Goal: Feedback & Contribution: Submit feedback/report problem

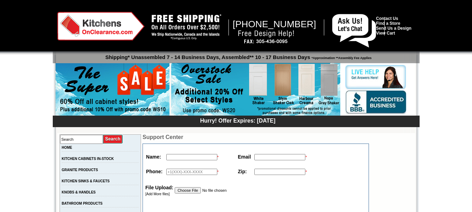
click at [263, 157] on input "text" at bounding box center [279, 157] width 51 height 6
type input "[EMAIL_ADDRESS][DOMAIN_NAME]"
type input "[PERSON_NAME]"
type input "19178304394"
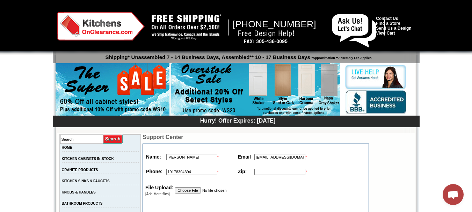
type input "12345"
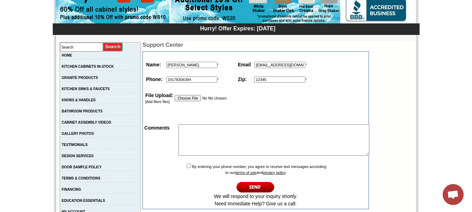
scroll to position [94, 0]
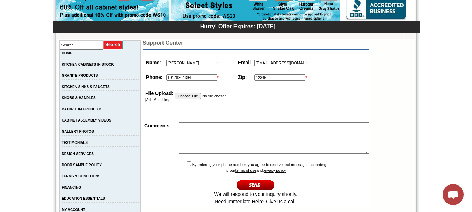
click at [215, 152] on textarea at bounding box center [273, 137] width 191 height 31
paste textarea "Are you interested in Selling your Business? Hi , my name is [PERSON_NAME] and …"
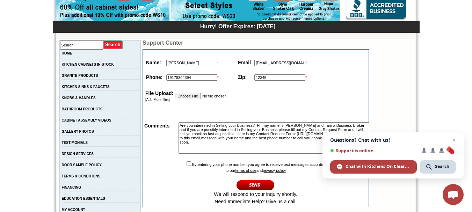
type textarea "Are you interested in Selling your Business? Hi , my name is [PERSON_NAME] and …"
click at [186, 168] on td "By entering your phone number, you agree to receive text messages according to …" at bounding box center [255, 183] width 224 height 46
click at [186, 166] on input "checkbox" at bounding box center [188, 163] width 5 height 5
checkbox input "true"
click at [245, 191] on input "image" at bounding box center [255, 185] width 38 height 12
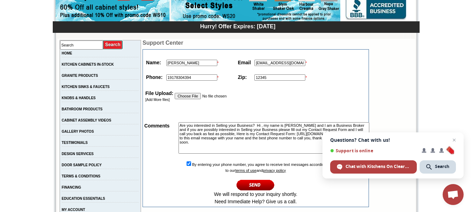
type textarea "Are you interested in Selling your Business? Hi , my name is [PERSON_NAME] and …"
